Goal: Task Accomplishment & Management: Use online tool/utility

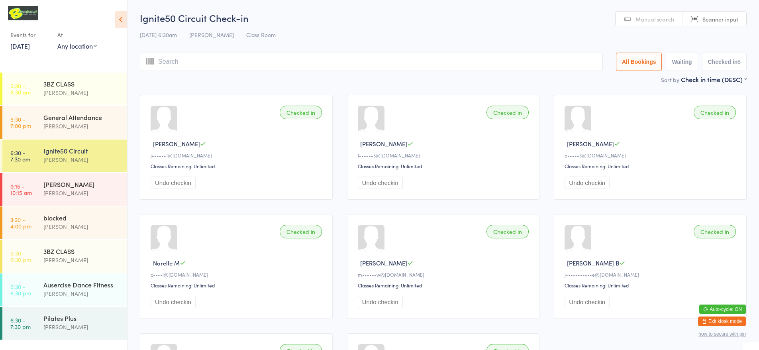
drag, startPoint x: 543, startPoint y: 41, endPoint x: 541, endPoint y: 37, distance: 4.7
click at [541, 37] on div "[DATE] 6:30am [PERSON_NAME] Class Room" at bounding box center [443, 34] width 606 height 13
click at [74, 124] on div "[PERSON_NAME]" at bounding box center [81, 125] width 77 height 9
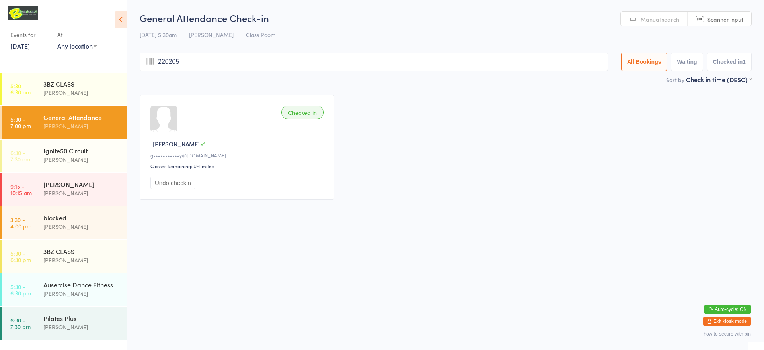
type input "220205"
click at [724, 21] on span "Scanner input" at bounding box center [726, 19] width 36 height 8
type input "220205220018220030"
click at [160, 63] on input "220205220018220030" at bounding box center [374, 62] width 469 height 18
drag, startPoint x: 229, startPoint y: 61, endPoint x: 152, endPoint y: 68, distance: 77.2
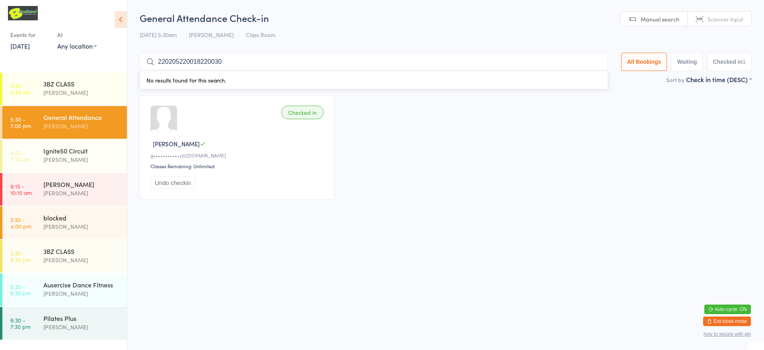
click at [152, 68] on input "220205220018220030" at bounding box center [374, 62] width 469 height 18
type input "220030220018220004"
